Goal: Navigation & Orientation: Find specific page/section

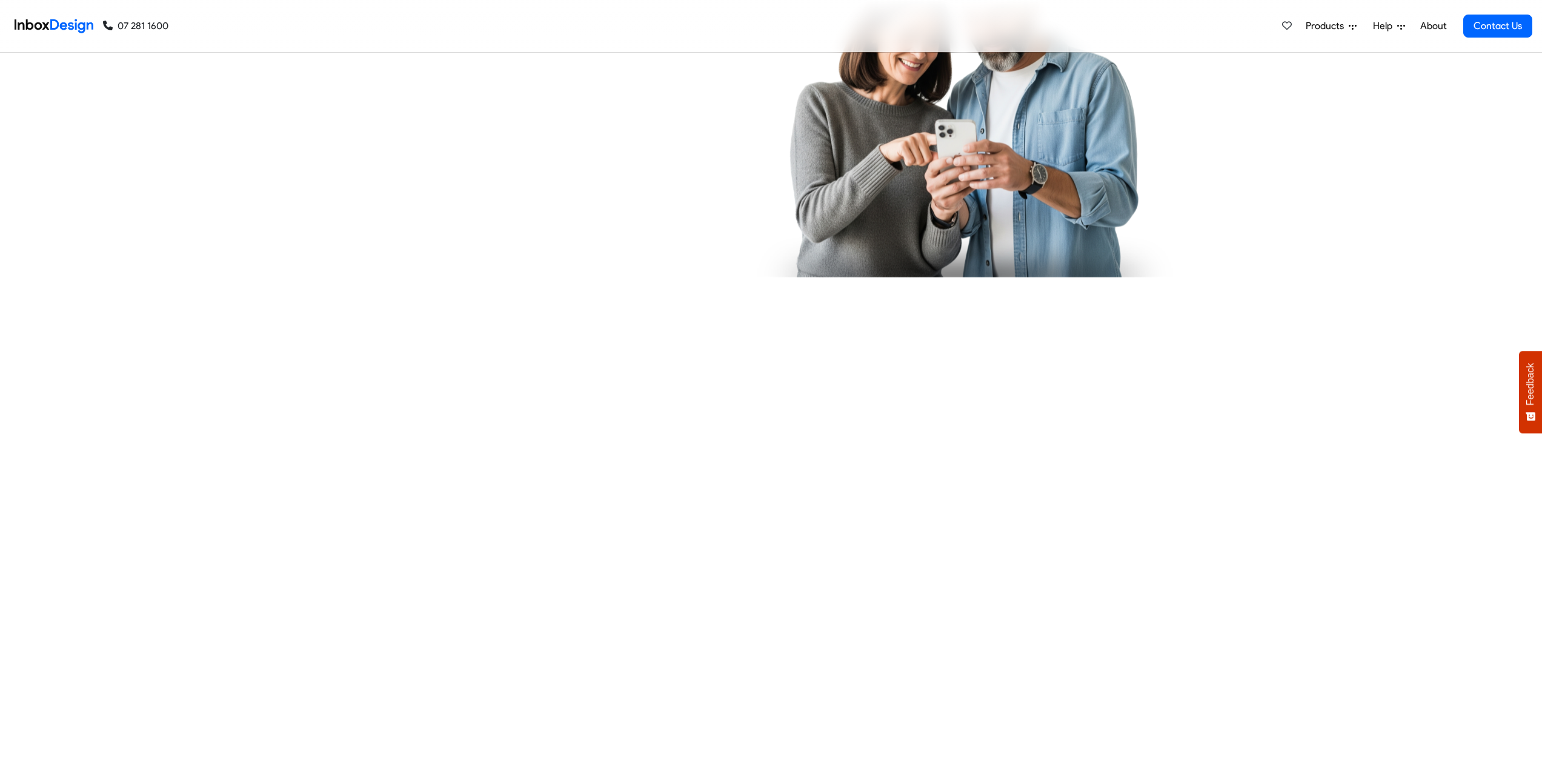
checkbox input "true"
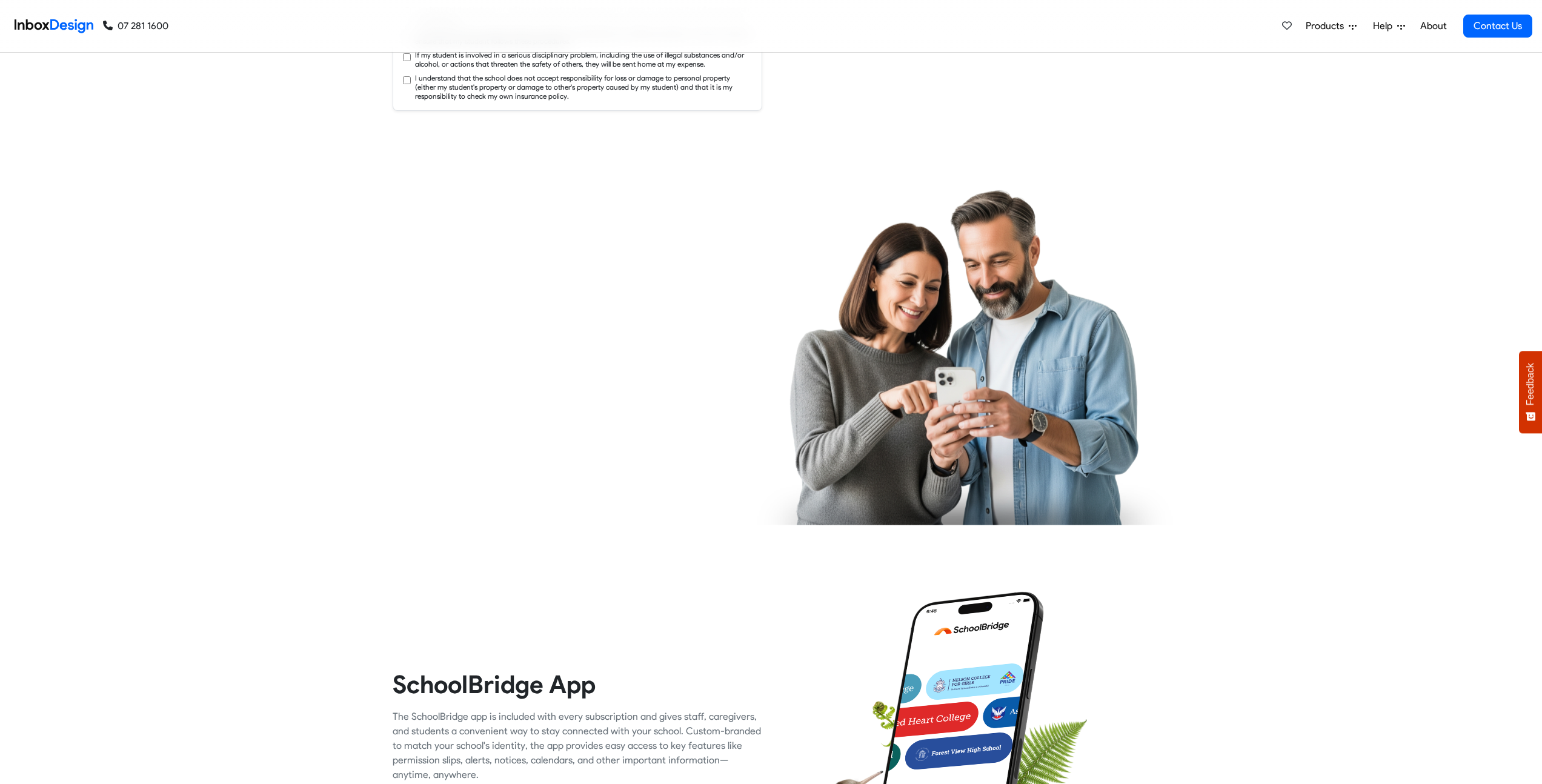
checkbox input "true"
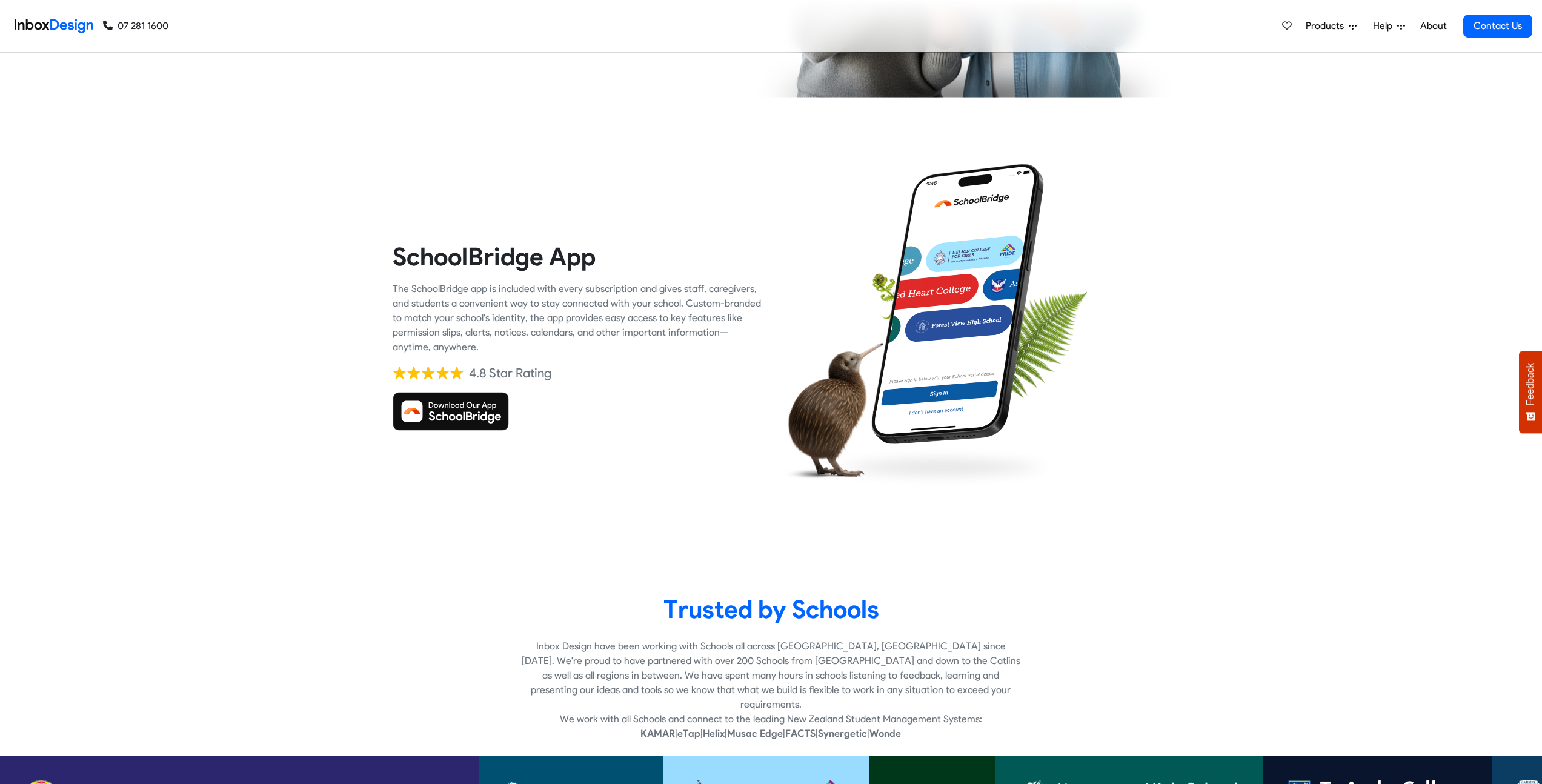
checkbox input "true"
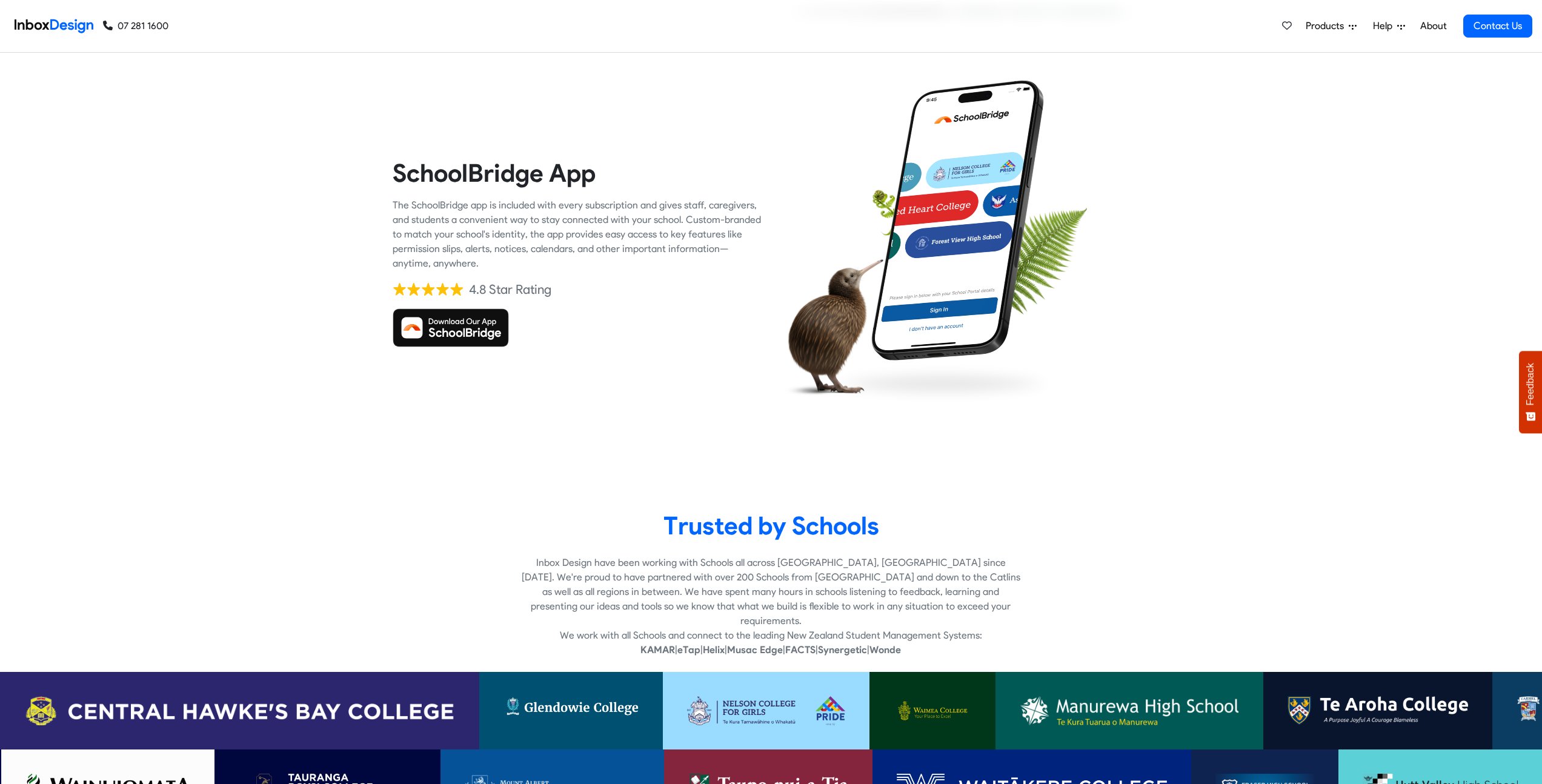
checkbox input "true"
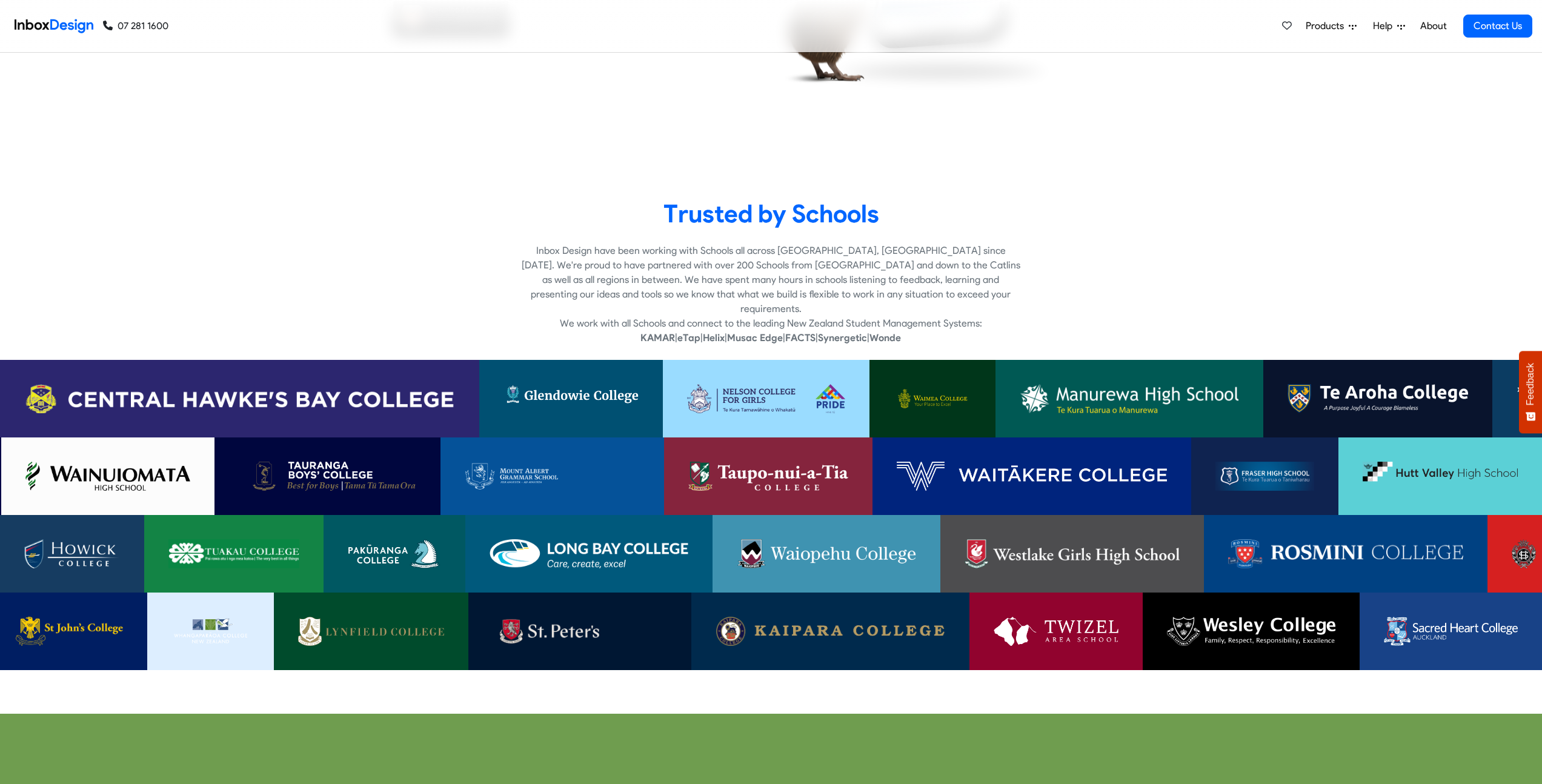
checkbox input "true"
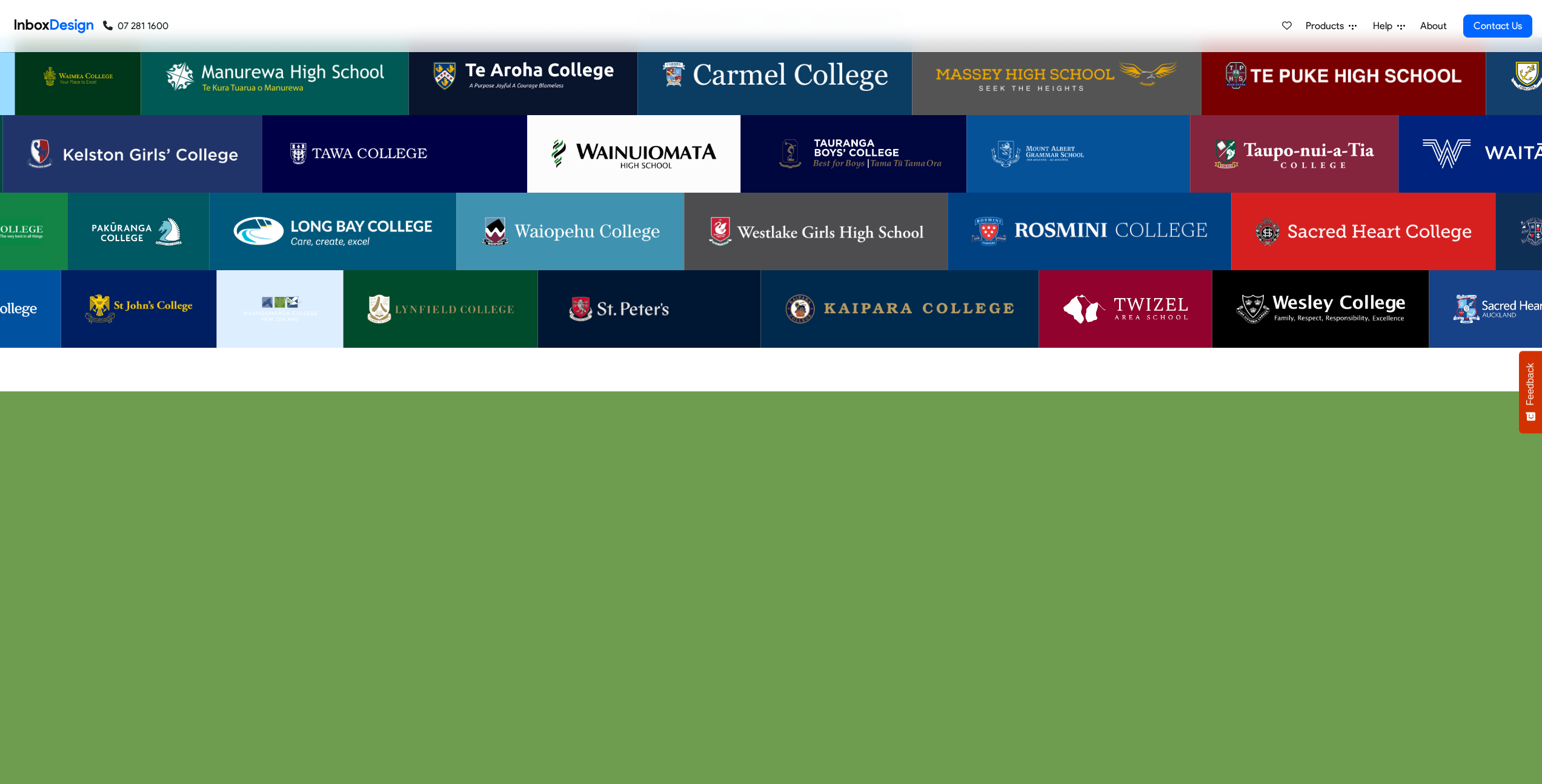
checkbox input "true"
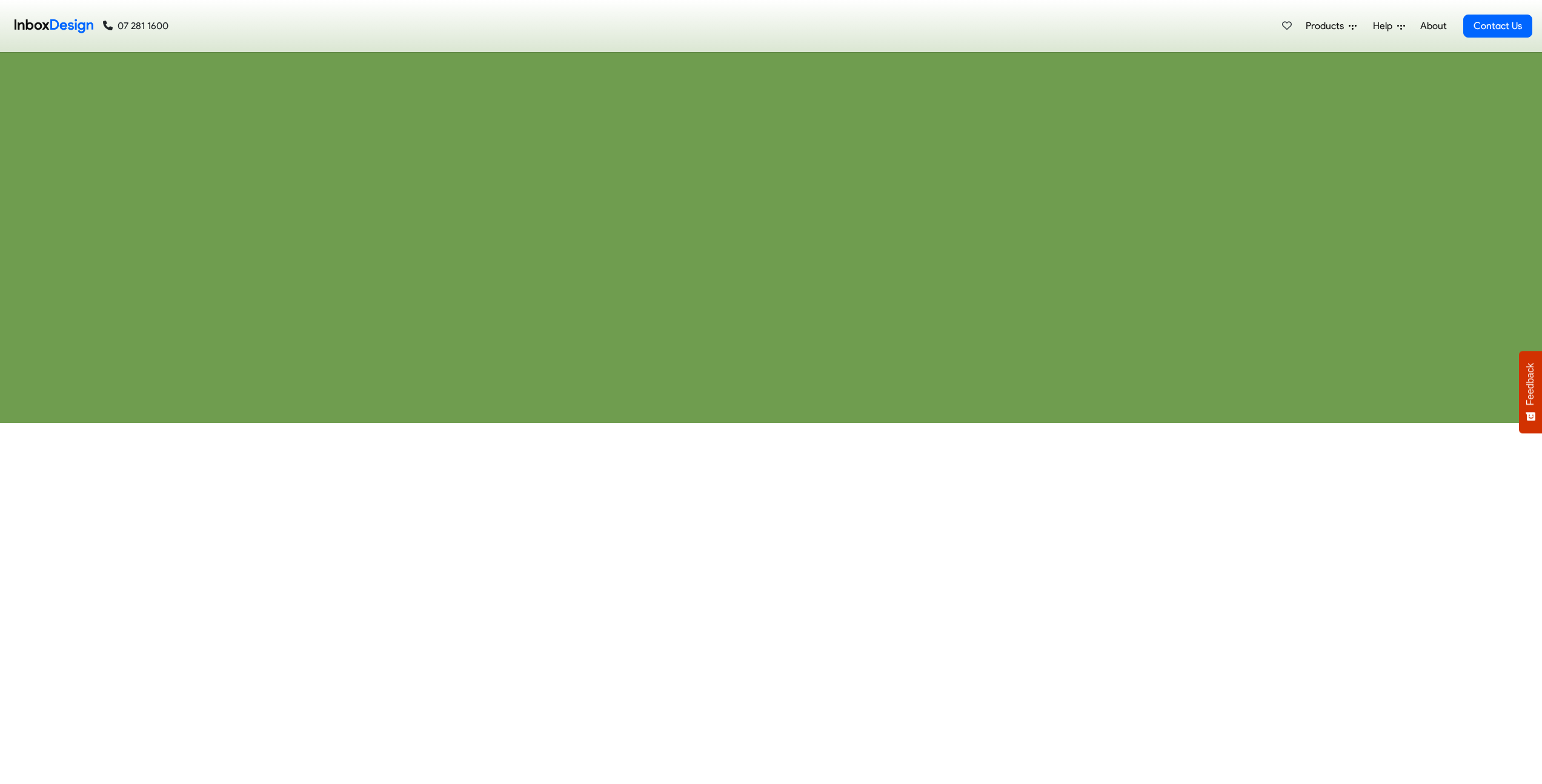
checkbox input "true"
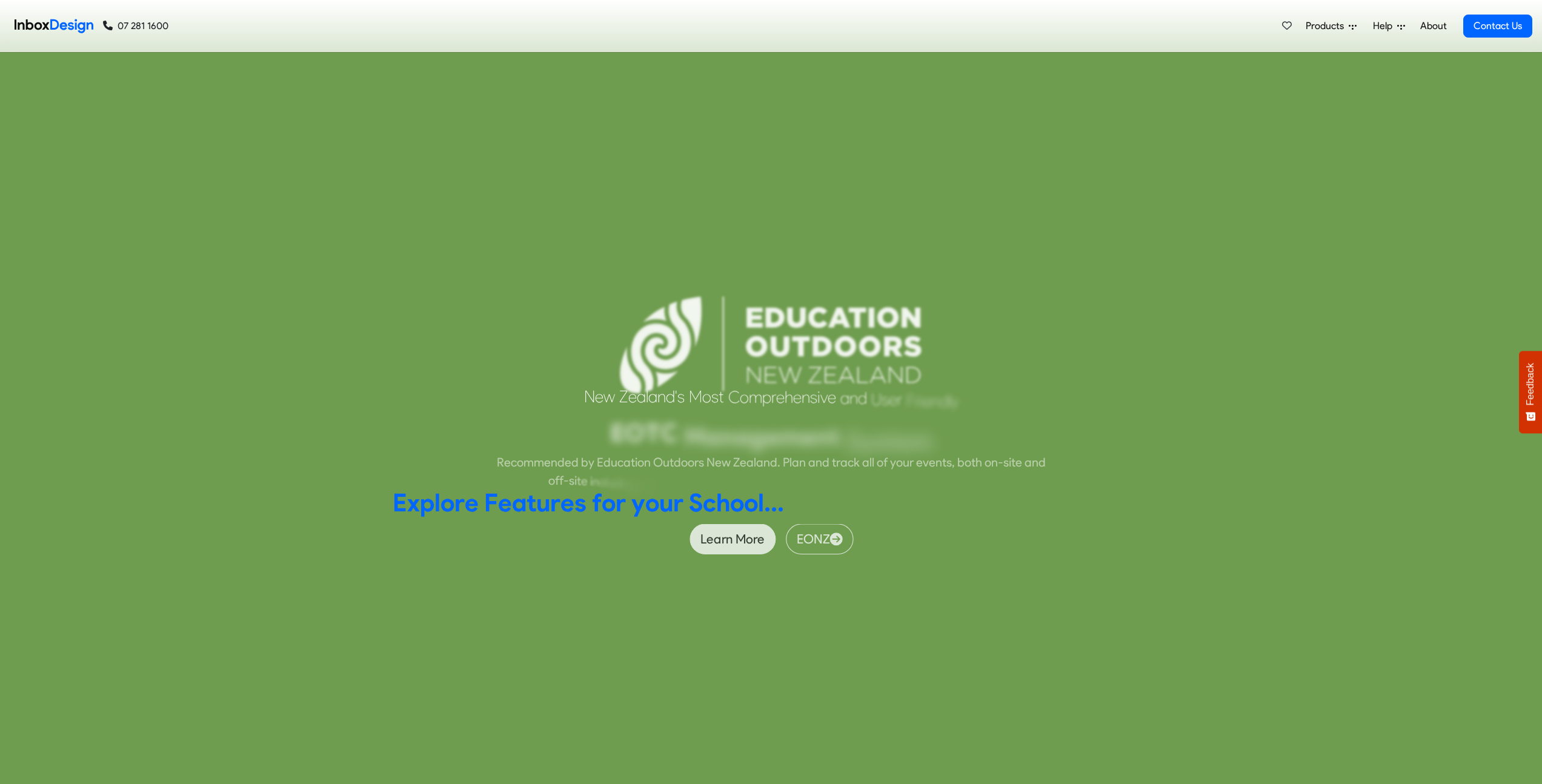
checkbox input "true"
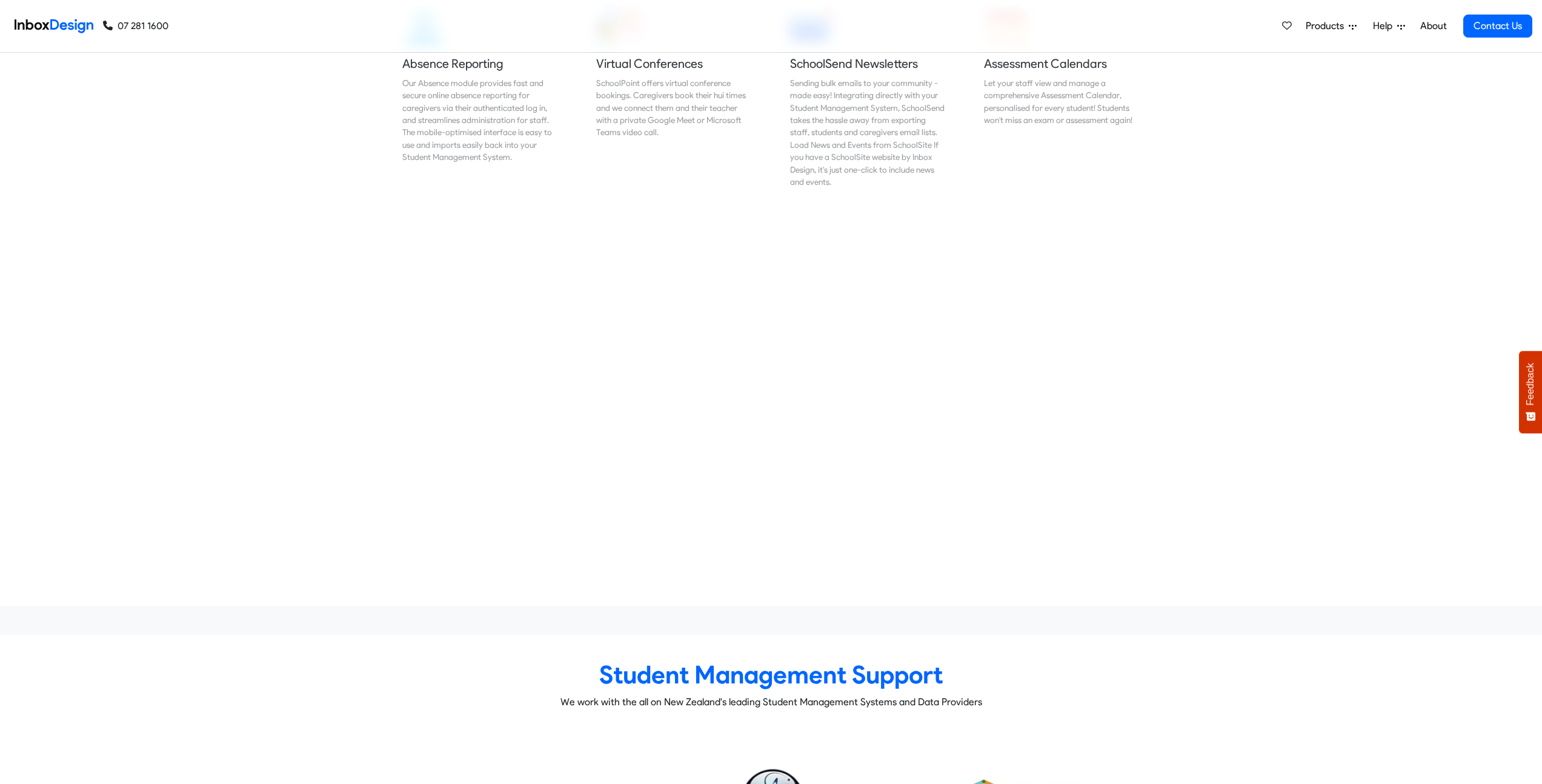
checkbox input "true"
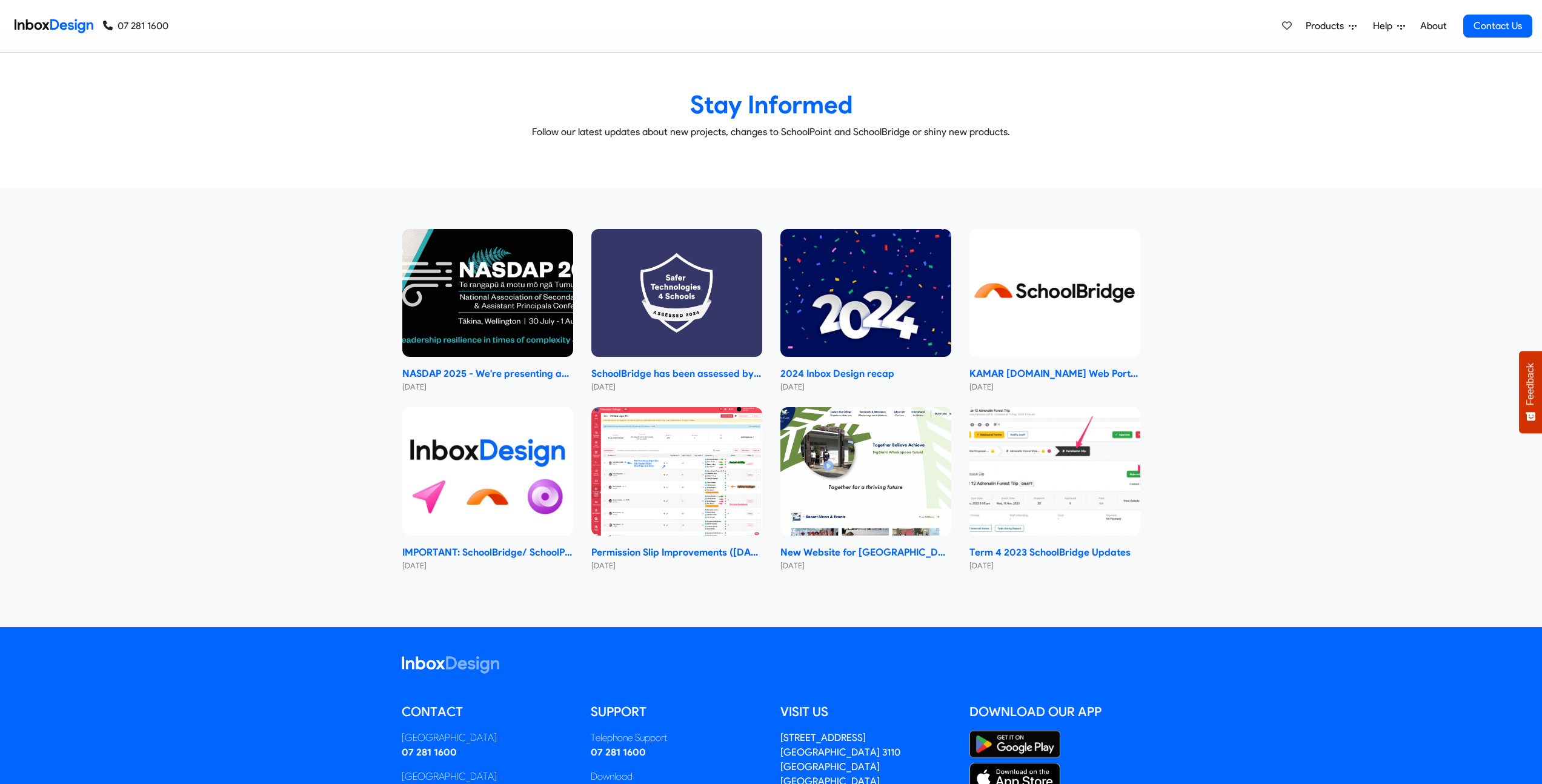
scroll to position [6598, 0]
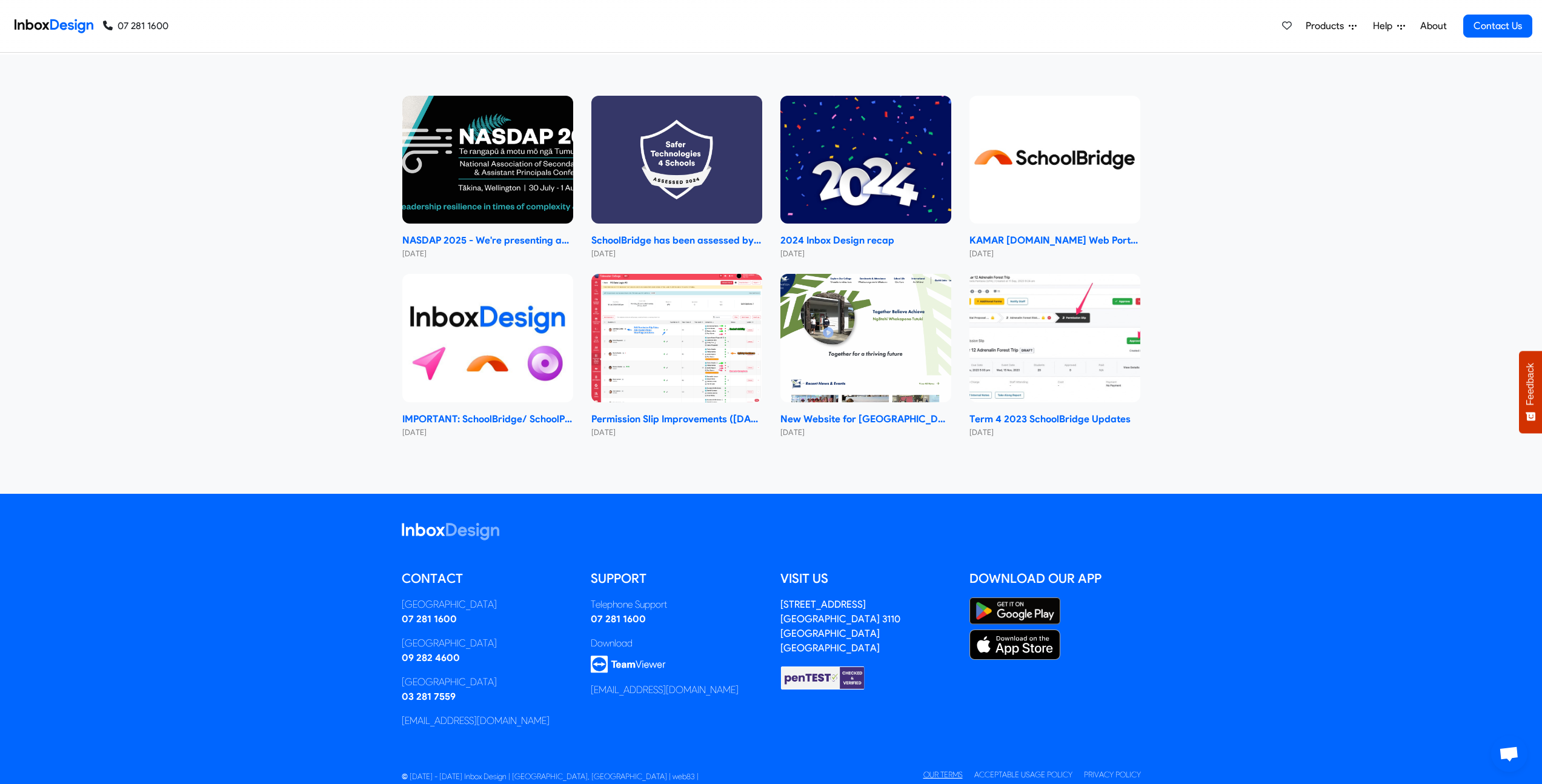
click at [942, 770] on link "Our Terms" at bounding box center [942, 774] width 39 height 9
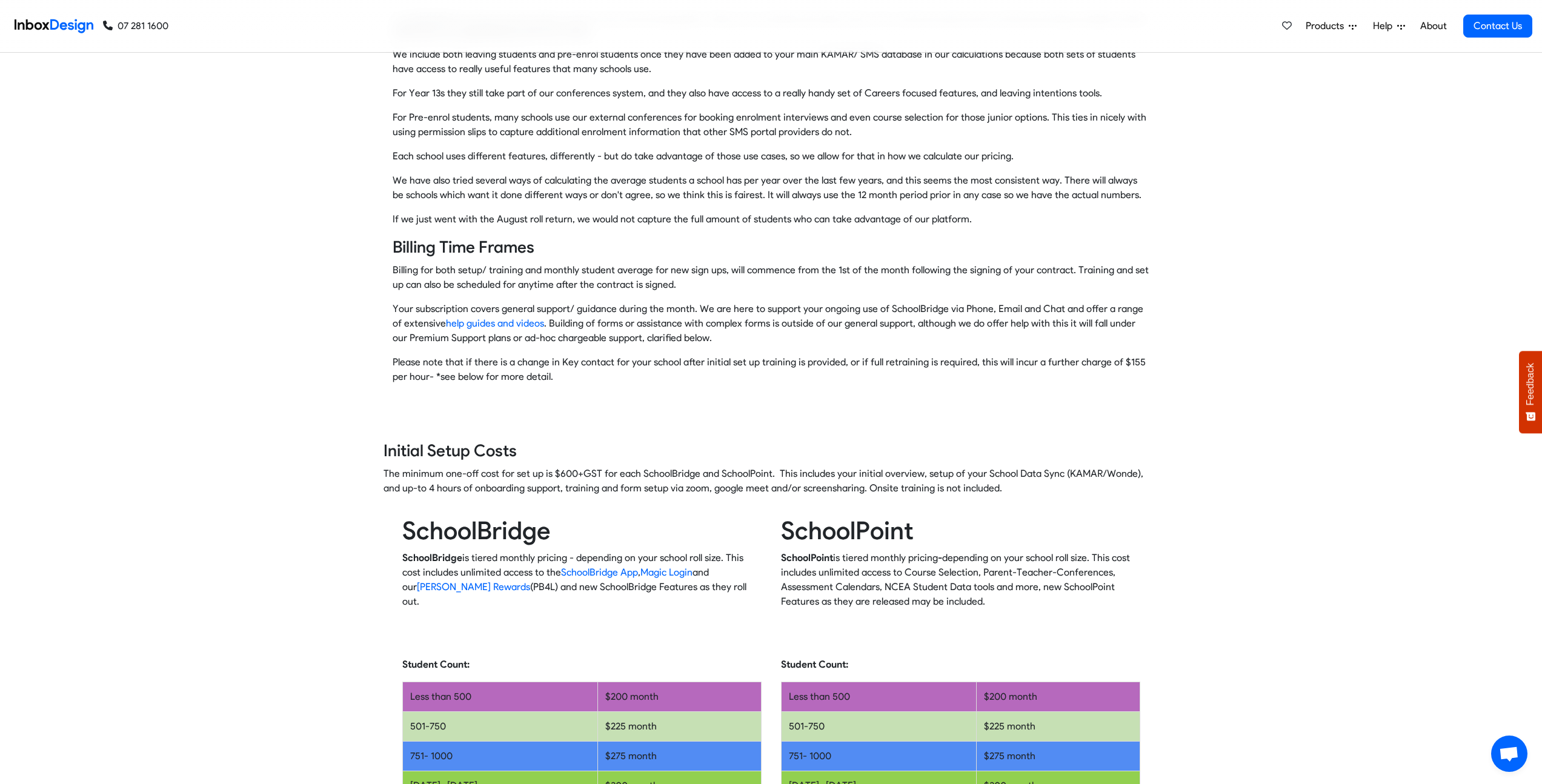
scroll to position [365, 0]
